Goal: Find specific page/section: Find specific page/section

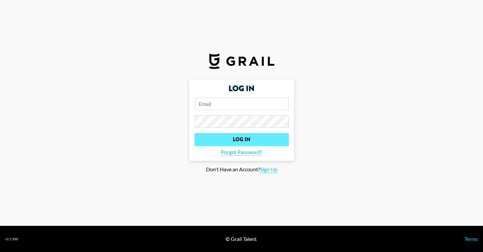
type input "[EMAIL_ADDRESS][DOMAIN_NAME]"
click at [218, 143] on input "Log In" at bounding box center [241, 139] width 94 height 13
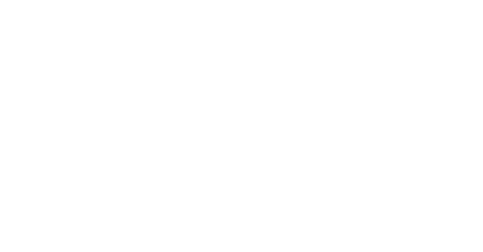
select select "Song"
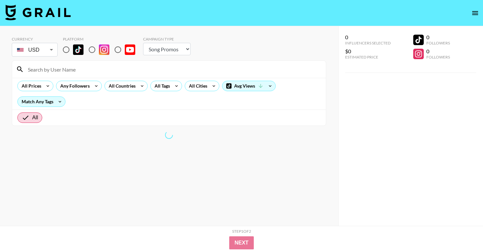
click at [67, 53] on input "radio" at bounding box center [66, 50] width 14 height 14
radio input "true"
click at [67, 69] on input at bounding box center [173, 69] width 298 height 10
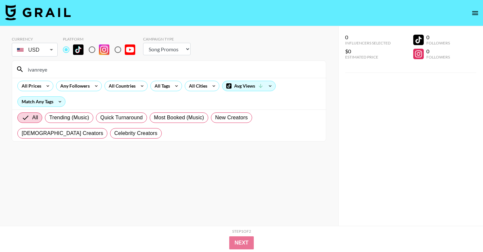
click at [58, 69] on input "ivanreye" at bounding box center [173, 69] width 298 height 10
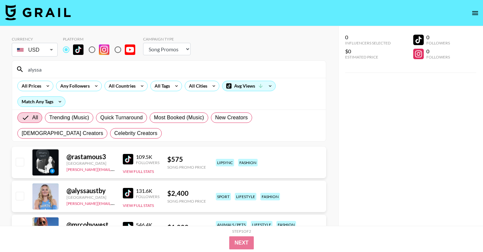
click at [49, 68] on input "alyssa" at bounding box center [173, 69] width 298 height 10
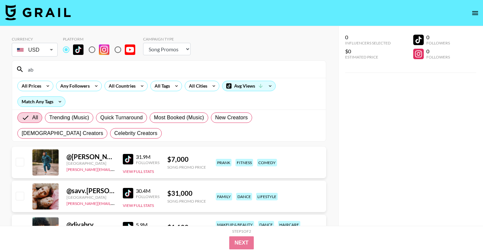
type input "ab"
